Goal: Task Accomplishment & Management: Manage account settings

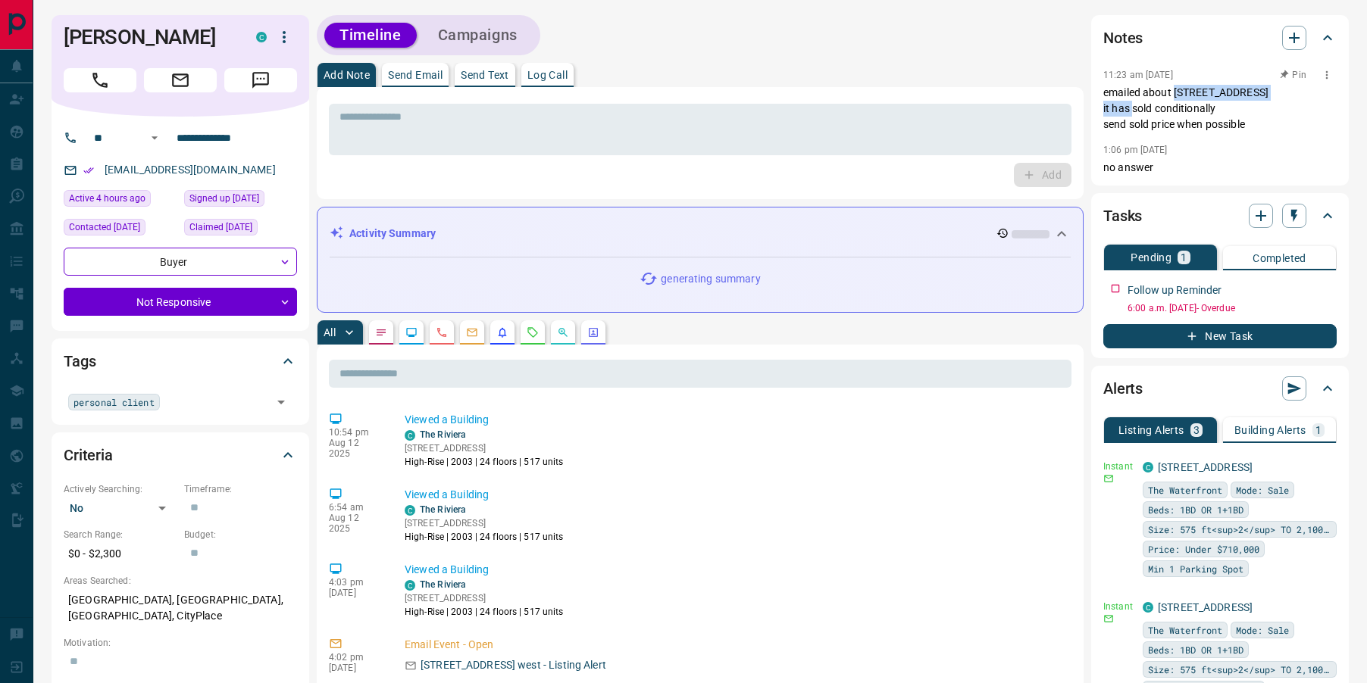
drag, startPoint x: 1176, startPoint y: 92, endPoint x: 1312, endPoint y: 98, distance: 136.5
click at [1312, 98] on p "emailed about [STREET_ADDRESS] it has sold conditionally send sold price when p…" at bounding box center [1219, 109] width 233 height 48
copy p "[STREET_ADDRESS]"
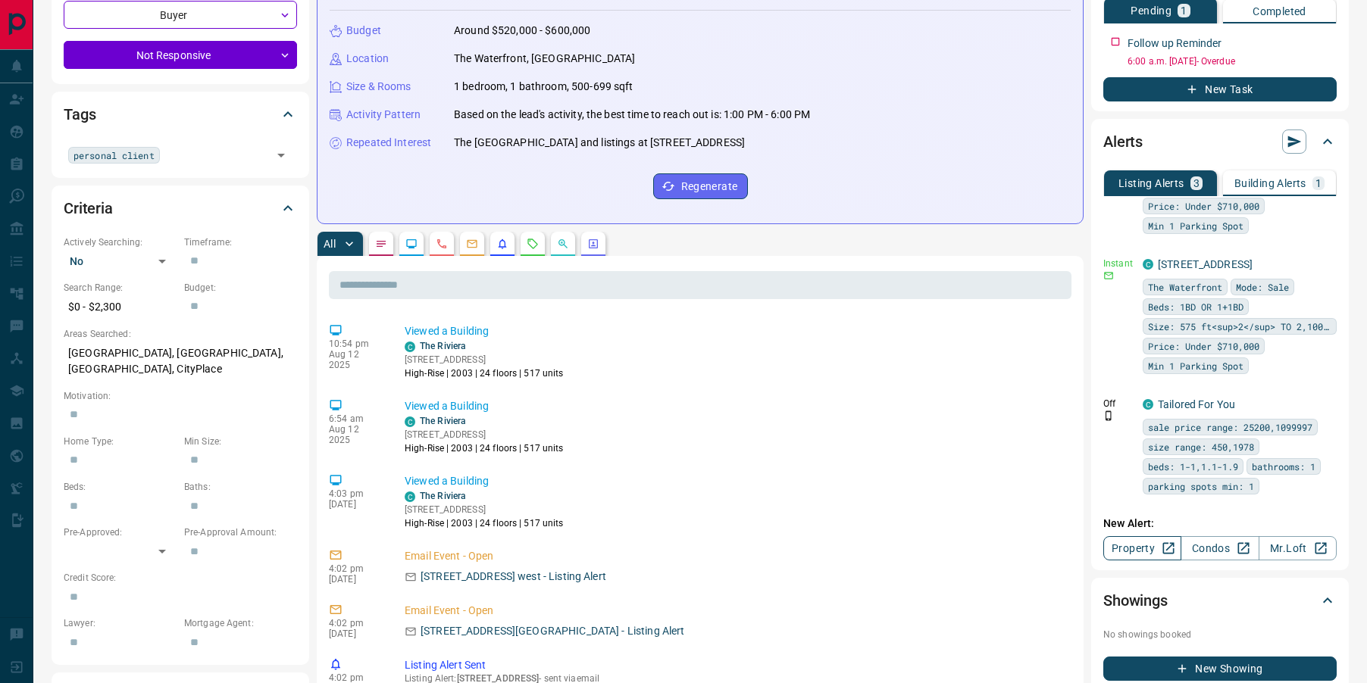
scroll to position [249, 0]
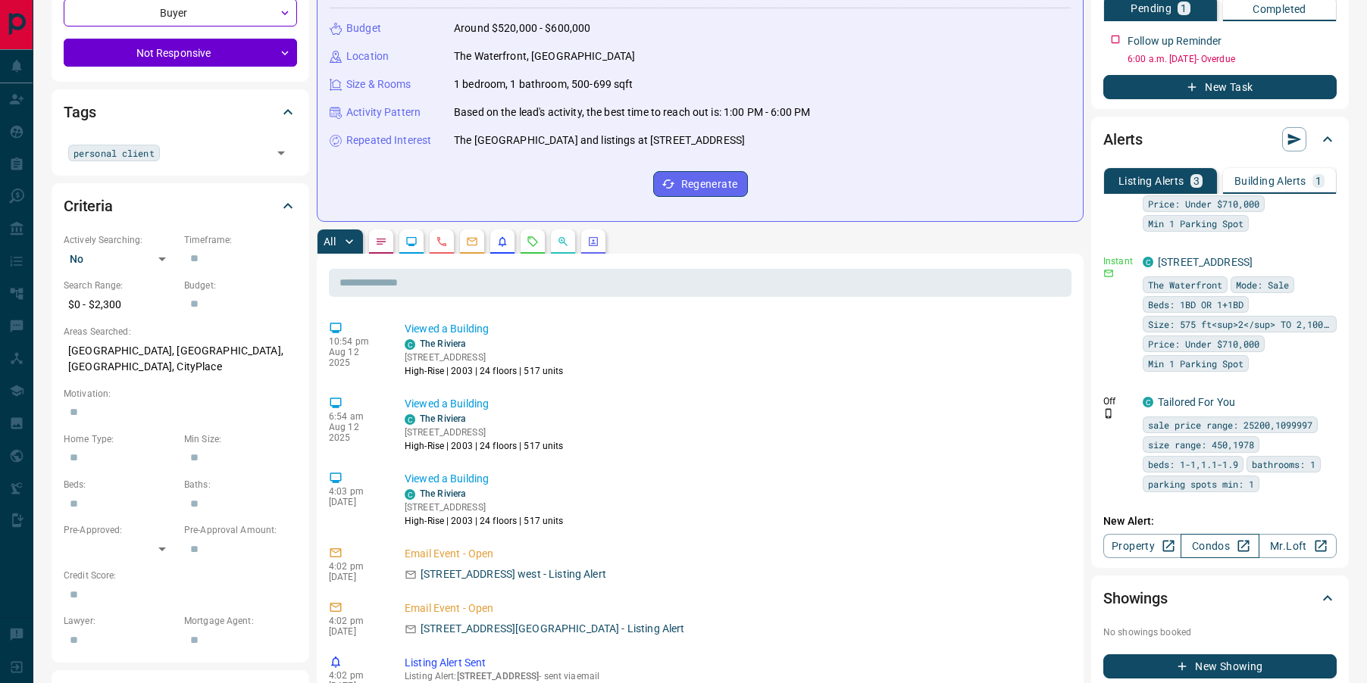
click at [1217, 544] on link "Condos" at bounding box center [1219, 546] width 78 height 24
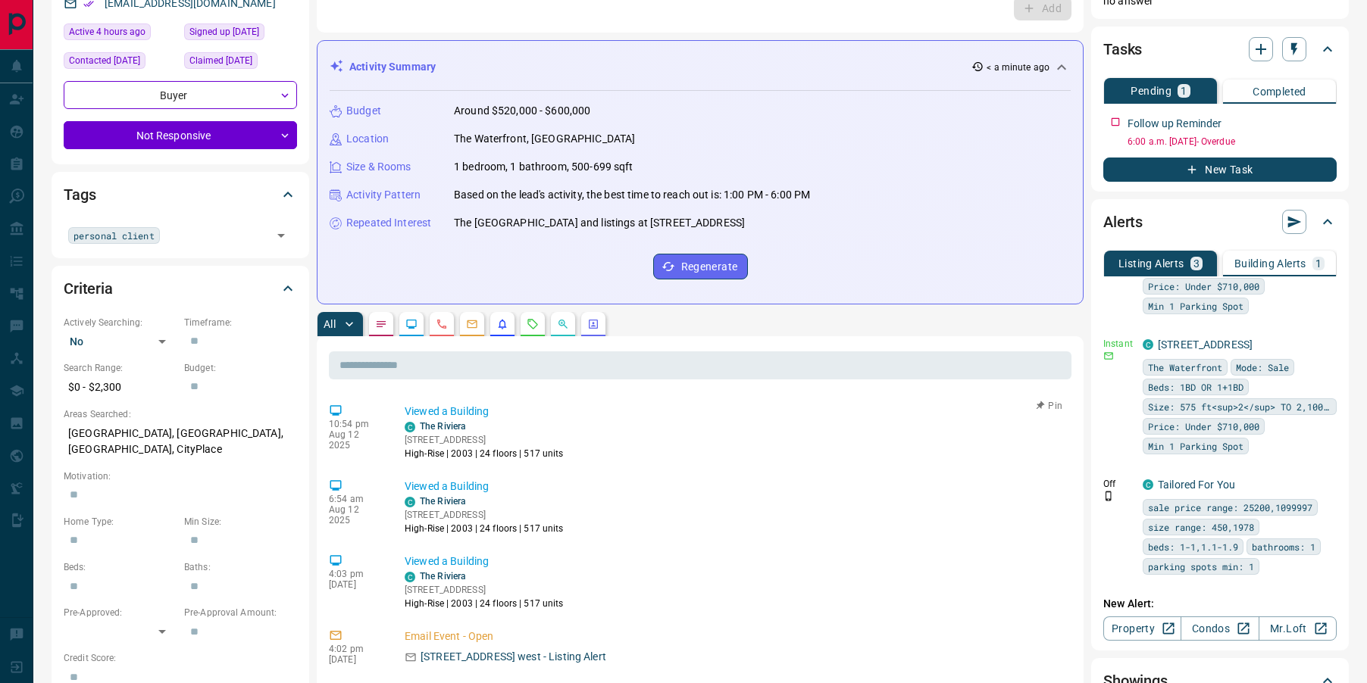
scroll to position [0, 0]
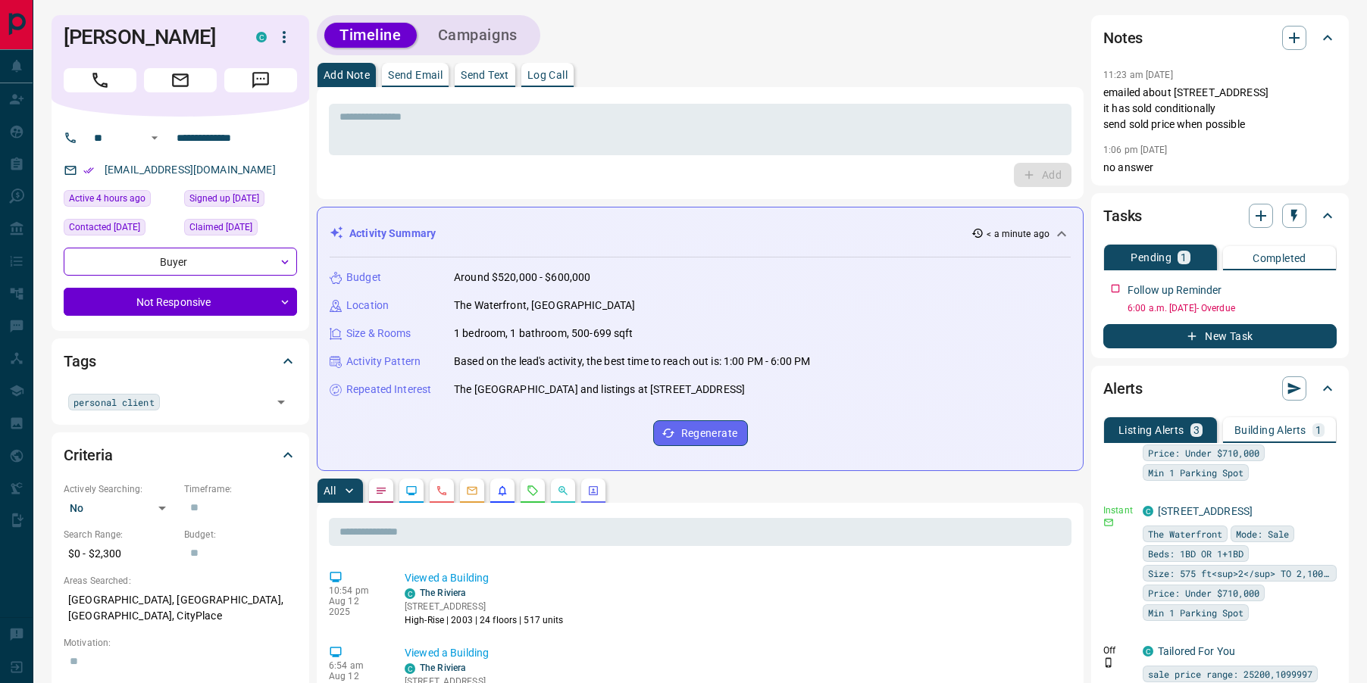
click at [471, 488] on icon "Emails" at bounding box center [472, 491] width 12 height 12
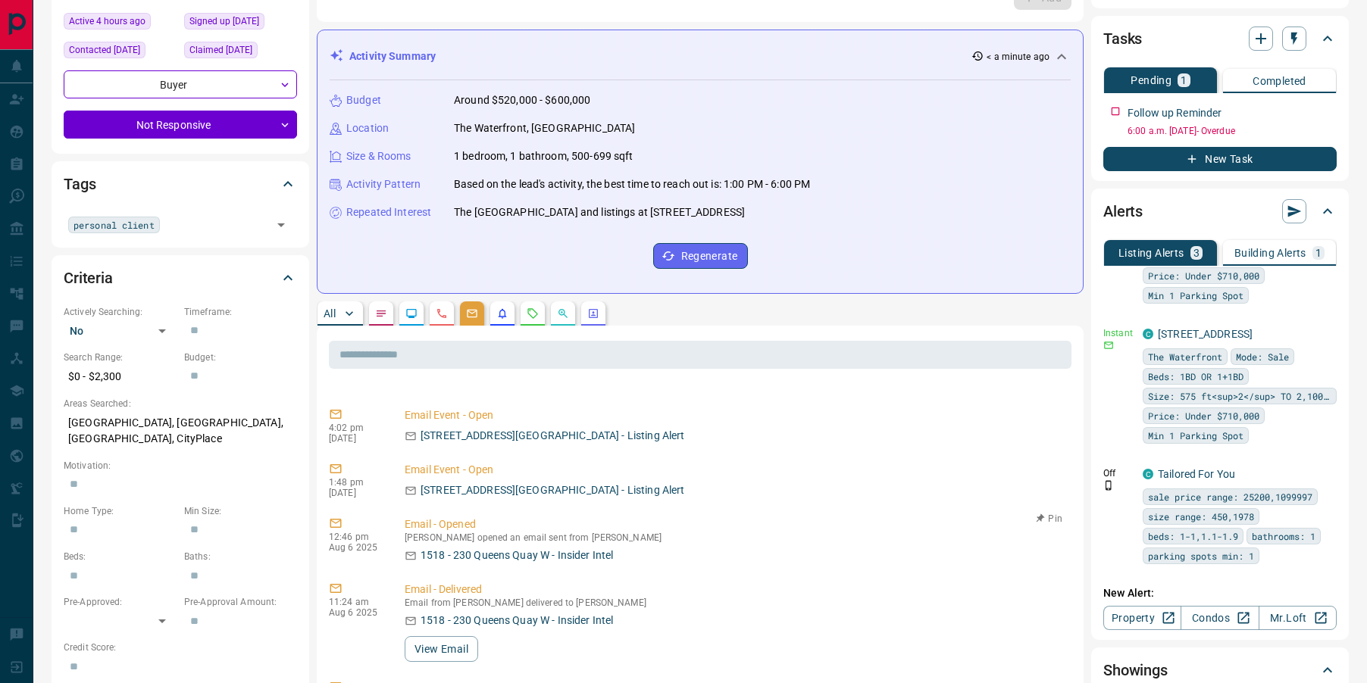
scroll to position [44, 0]
click at [428, 646] on button "View Email" at bounding box center [441, 646] width 73 height 26
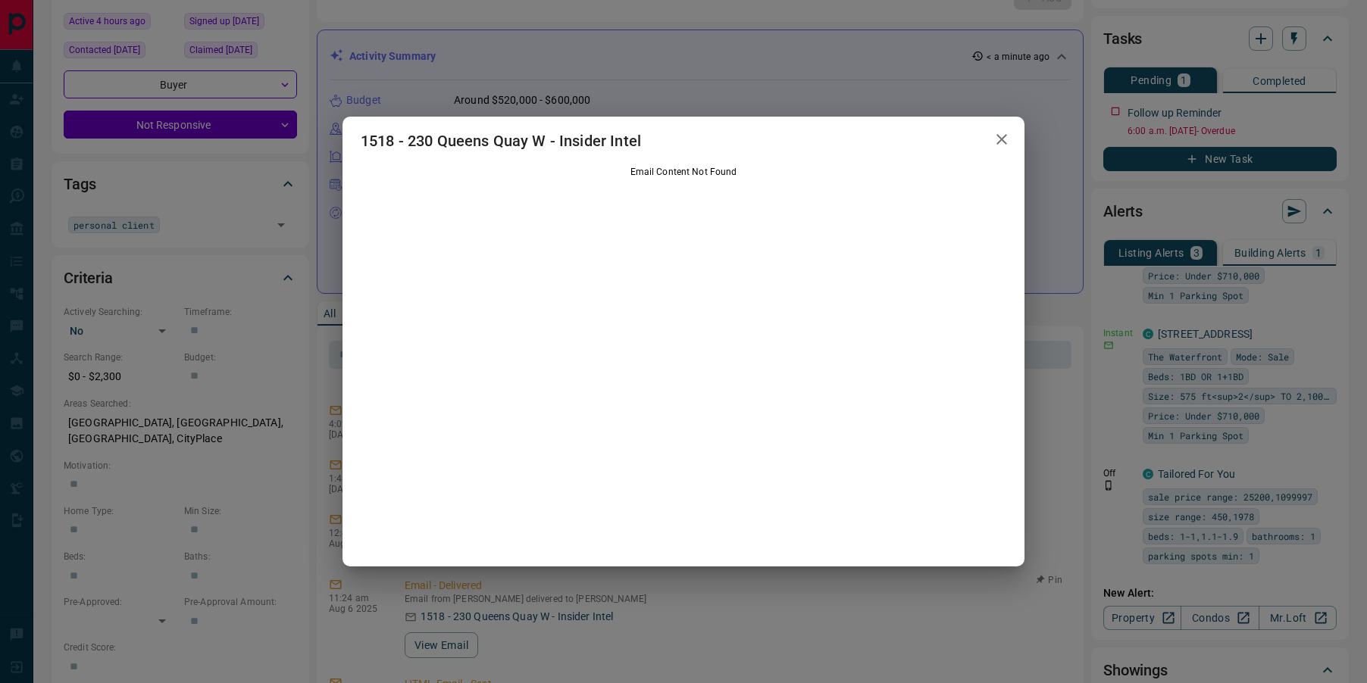
click at [1004, 143] on icon "button" at bounding box center [1002, 139] width 18 height 18
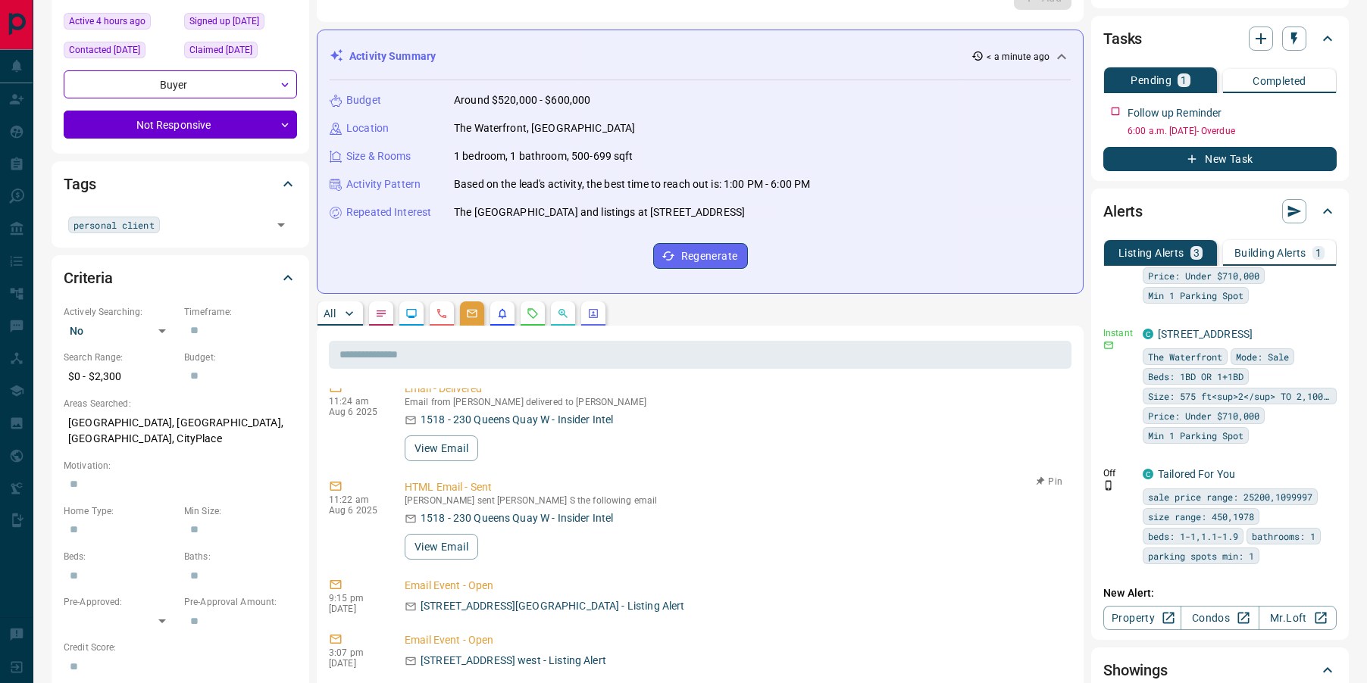
scroll to position [239, 0]
click at [452, 549] on button "View Email" at bounding box center [441, 549] width 73 height 26
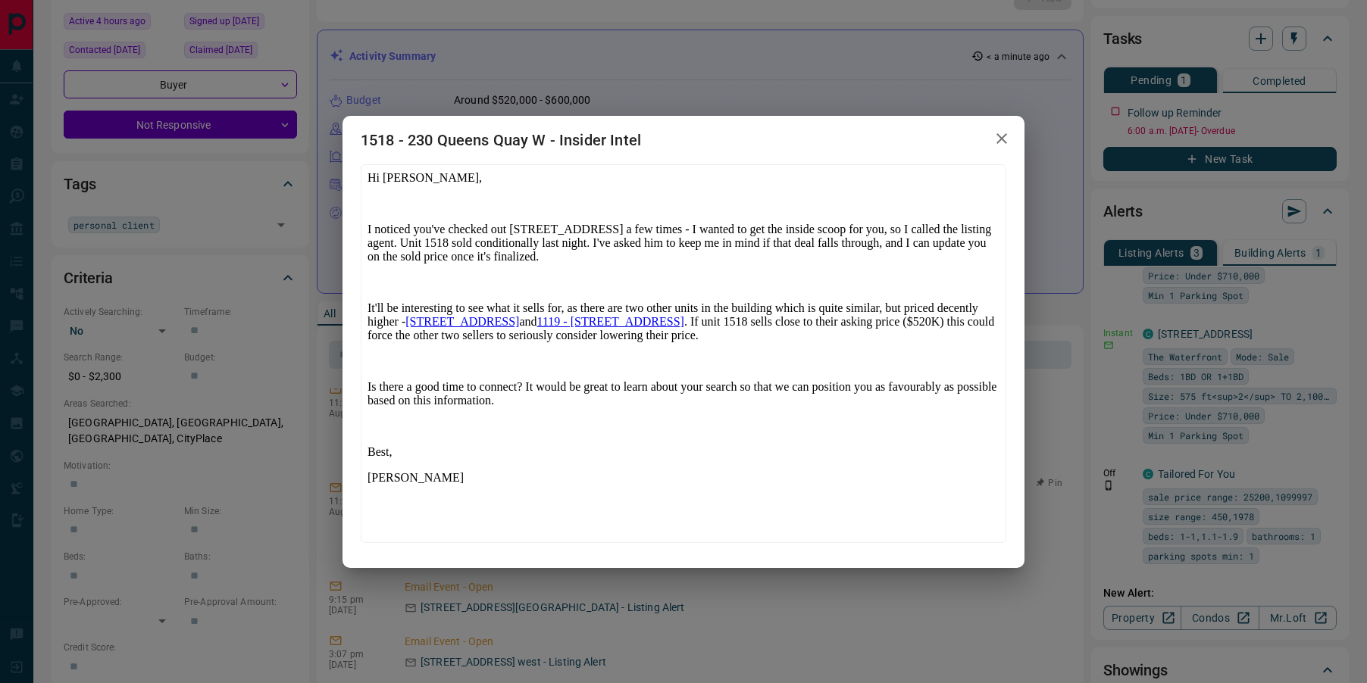
scroll to position [0, 0]
click at [998, 142] on icon "button" at bounding box center [1001, 138] width 11 height 11
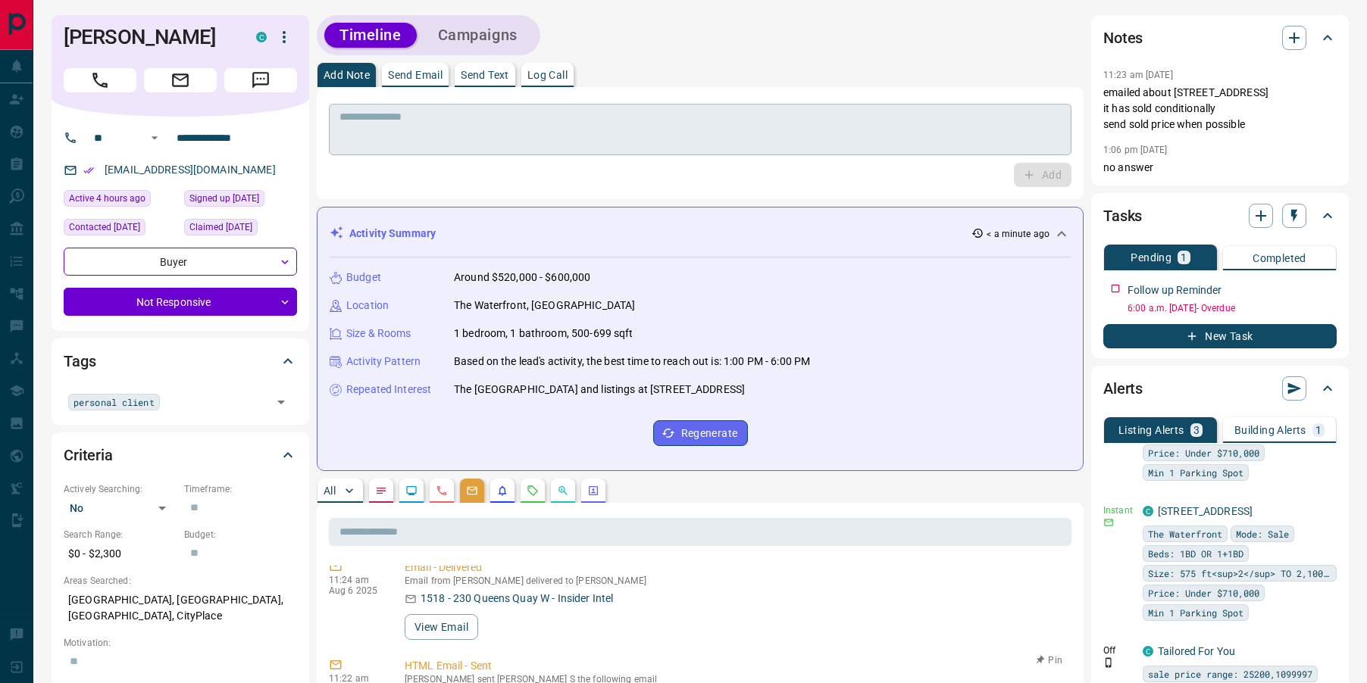
click at [462, 144] on textarea at bounding box center [699, 130] width 721 height 39
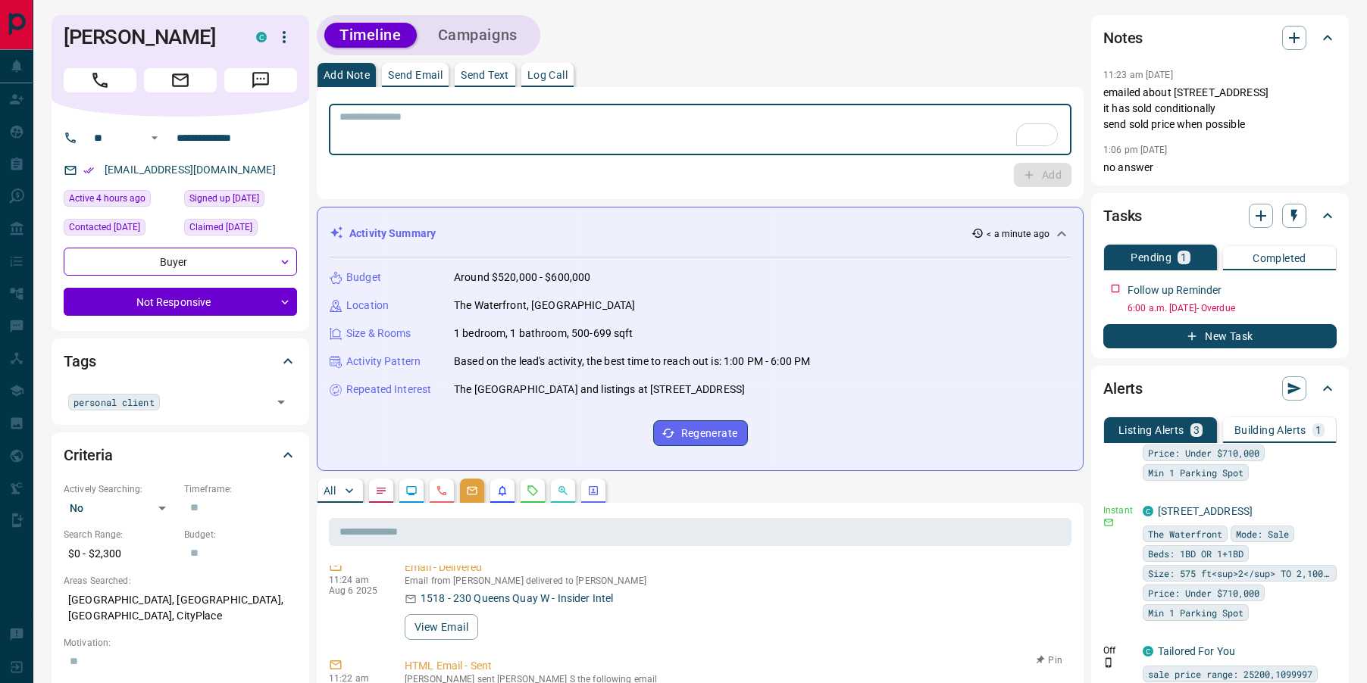
click at [511, 130] on textarea "To enrich screen reader interactions, please activate Accessibility in Grammarl…" at bounding box center [699, 130] width 721 height 39
type textarea "**********"
click at [1030, 177] on icon "button" at bounding box center [1029, 175] width 14 height 14
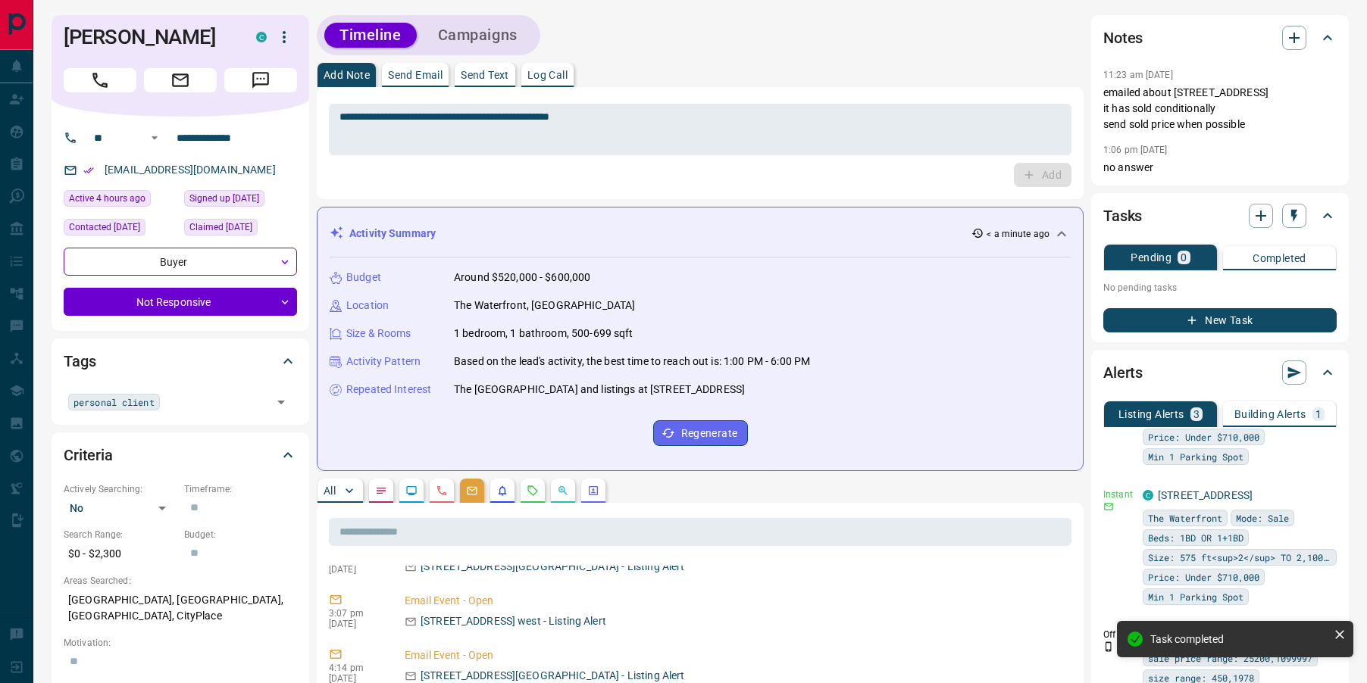
scroll to position [239, 0]
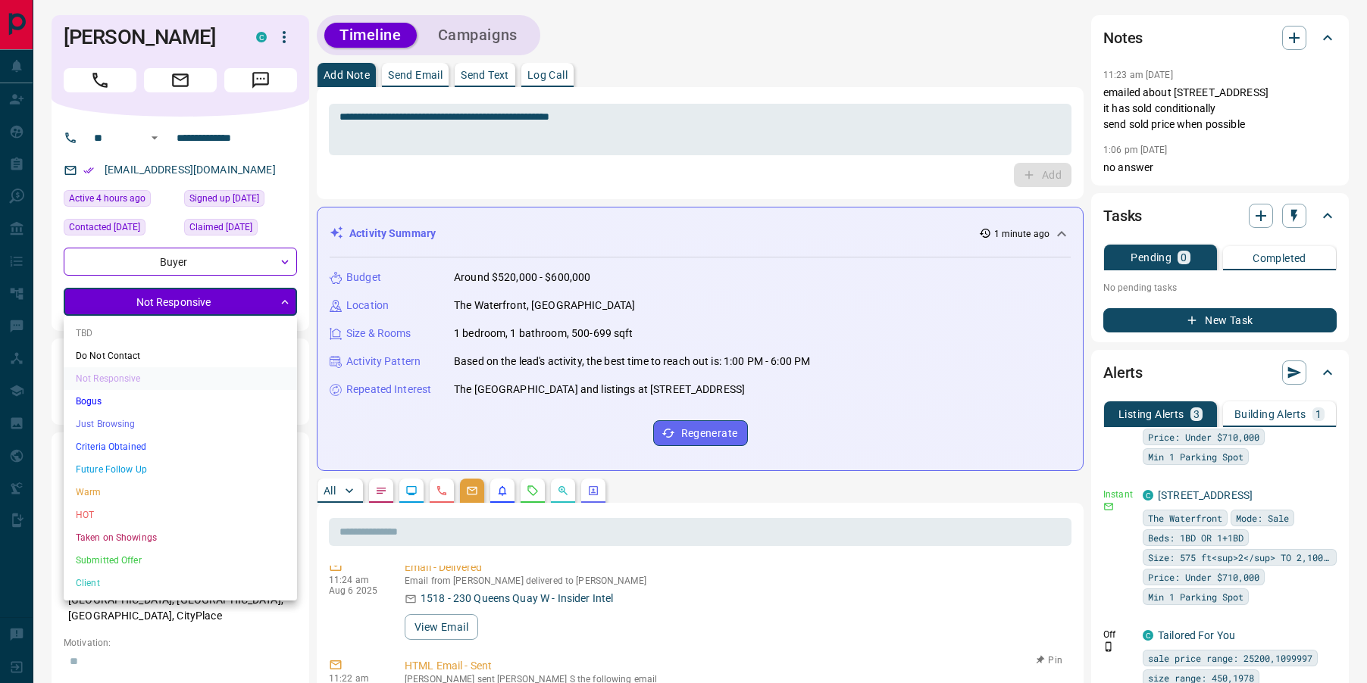
click at [132, 427] on li "Just Browsing" at bounding box center [180, 424] width 233 height 23
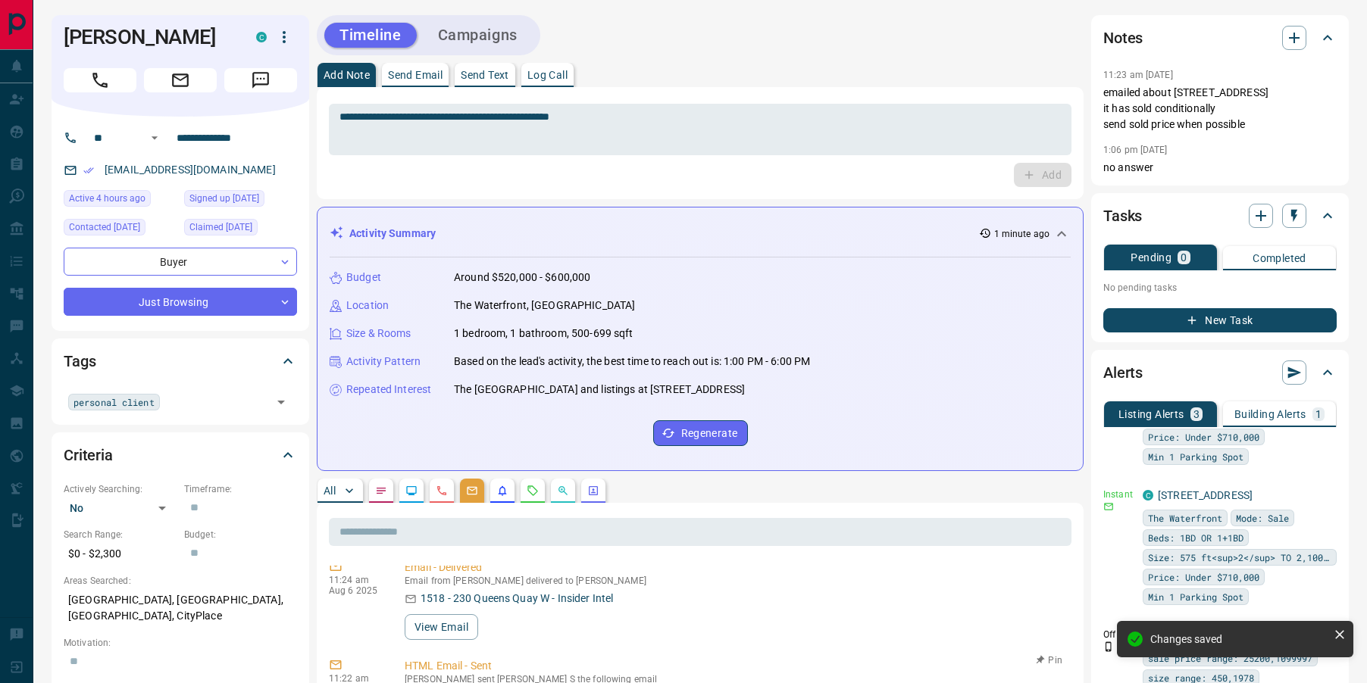
type input "*"
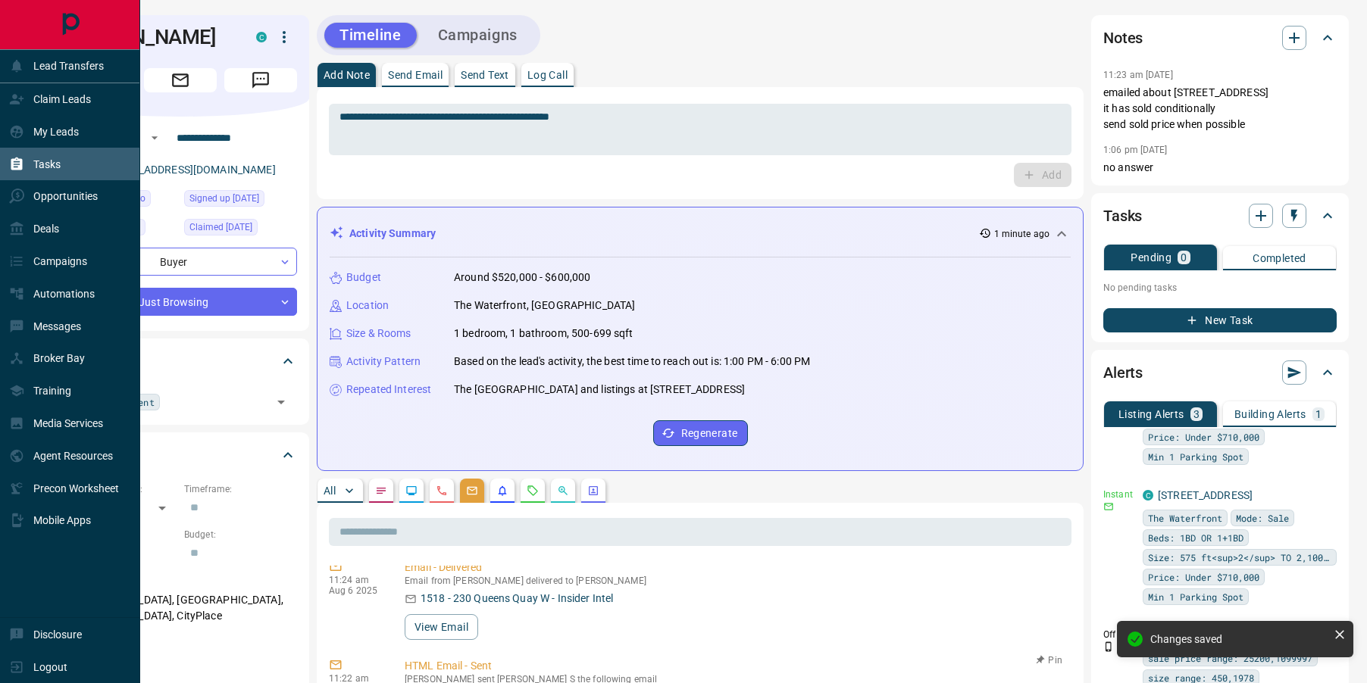
click at [32, 158] on div "Tasks" at bounding box center [35, 164] width 52 height 25
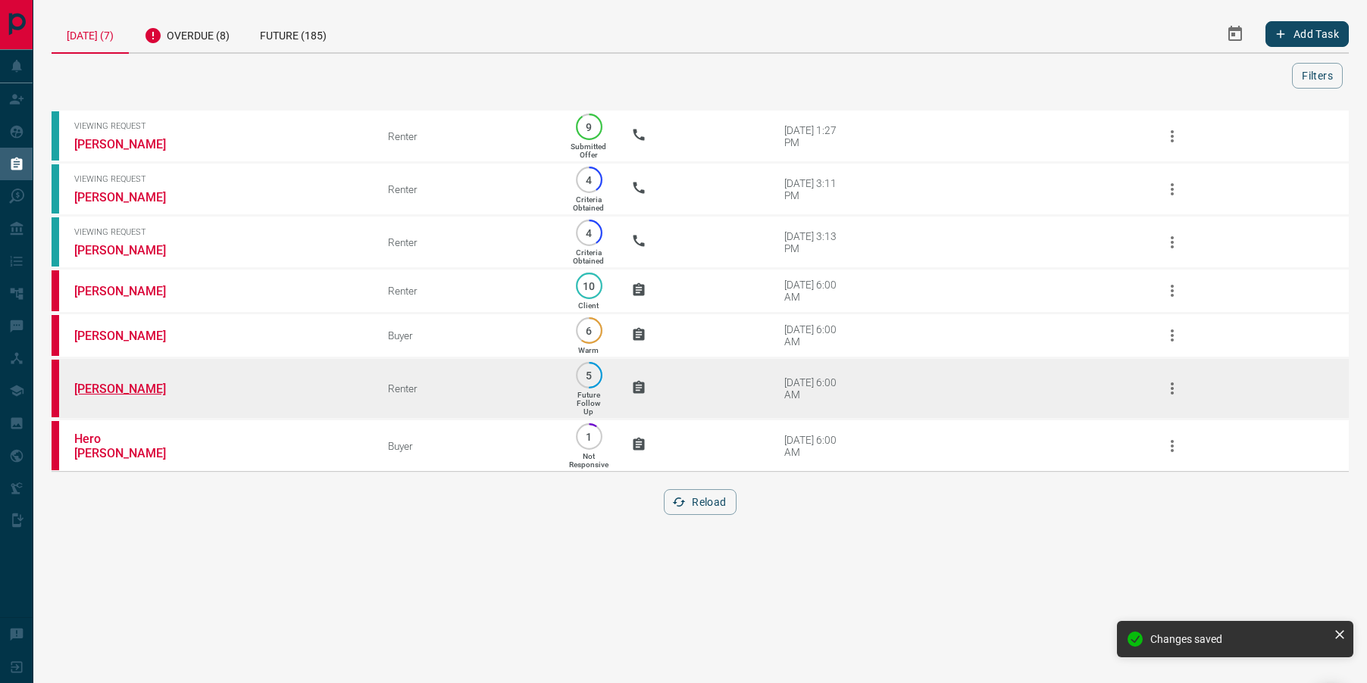
click at [121, 390] on link "[PERSON_NAME]" at bounding box center [131, 389] width 114 height 14
